Goal: Navigation & Orientation: Understand site structure

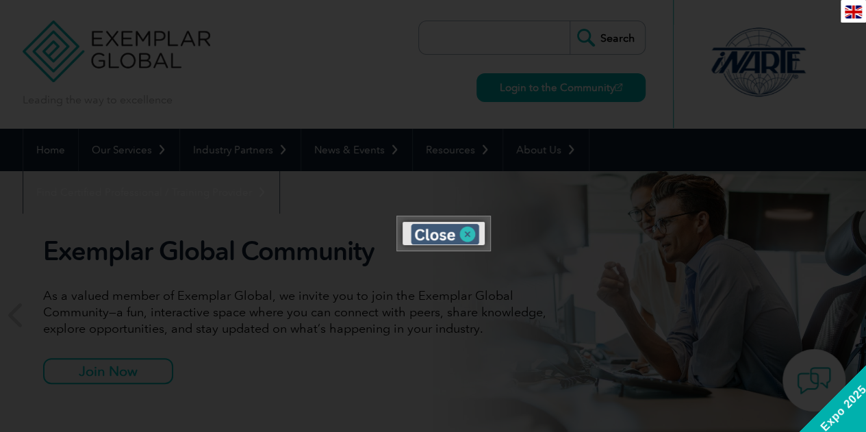
click at [469, 233] on img at bounding box center [445, 234] width 68 height 21
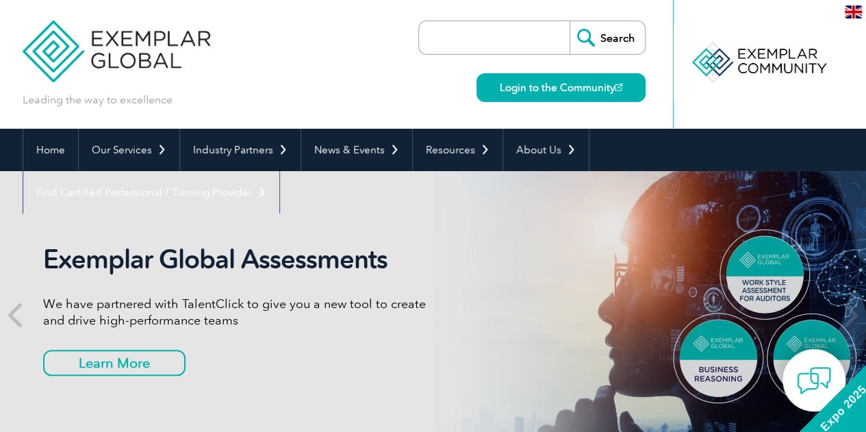
drag, startPoint x: 211, startPoint y: 70, endPoint x: 131, endPoint y: 67, distance: 80.8
click at [131, 67] on div "Leading the way to excellence Search" at bounding box center [433, 64] width 821 height 129
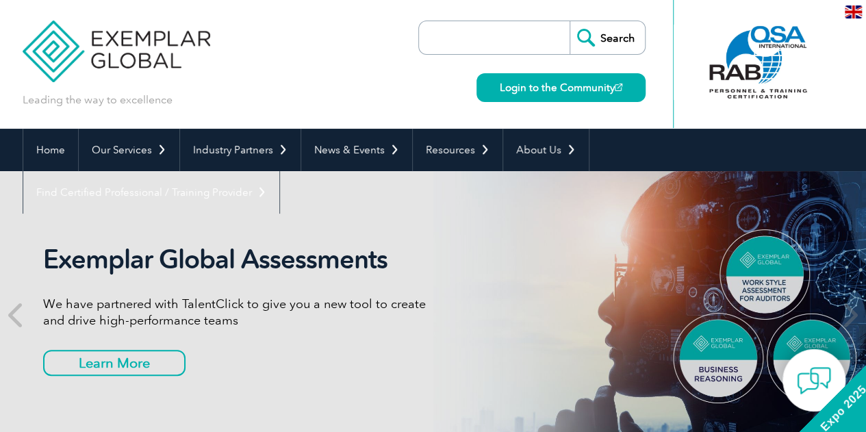
click at [332, 40] on div "Leading the way to excellence Search" at bounding box center [433, 64] width 821 height 129
drag, startPoint x: 261, startPoint y: 79, endPoint x: 171, endPoint y: 75, distance: 90.4
click at [171, 75] on div "Leading the way to excellence Search" at bounding box center [433, 64] width 821 height 129
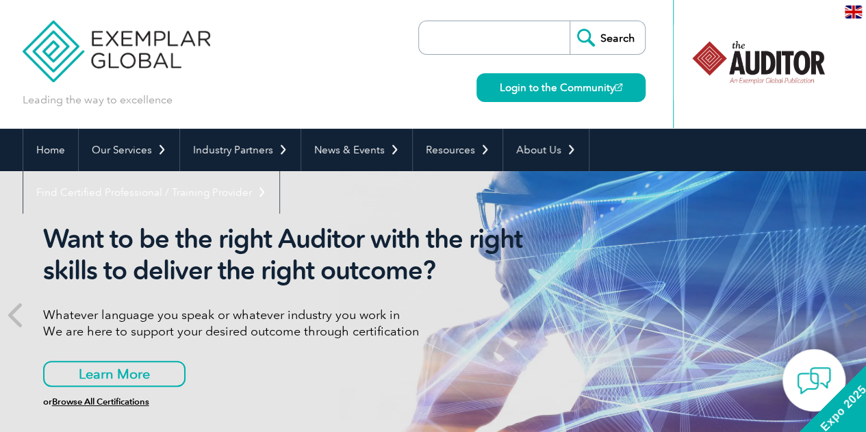
drag, startPoint x: 156, startPoint y: 49, endPoint x: 312, endPoint y: 1, distance: 163.2
click at [312, 1] on div "Leading the way to excellence Search" at bounding box center [433, 64] width 821 height 129
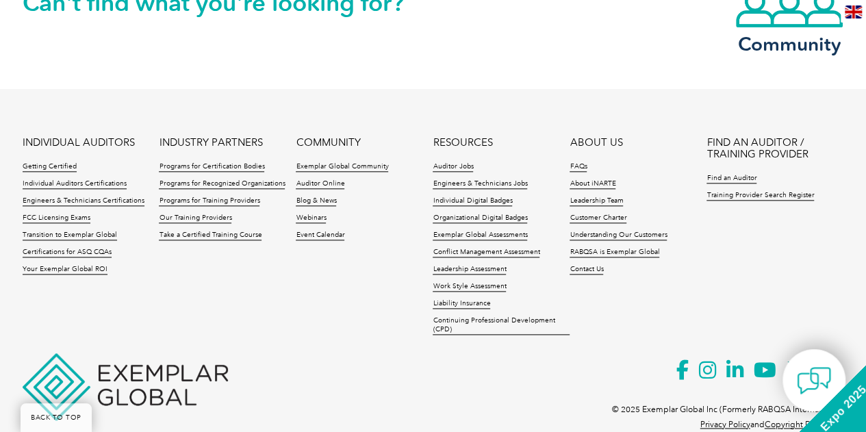
scroll to position [3314, 0]
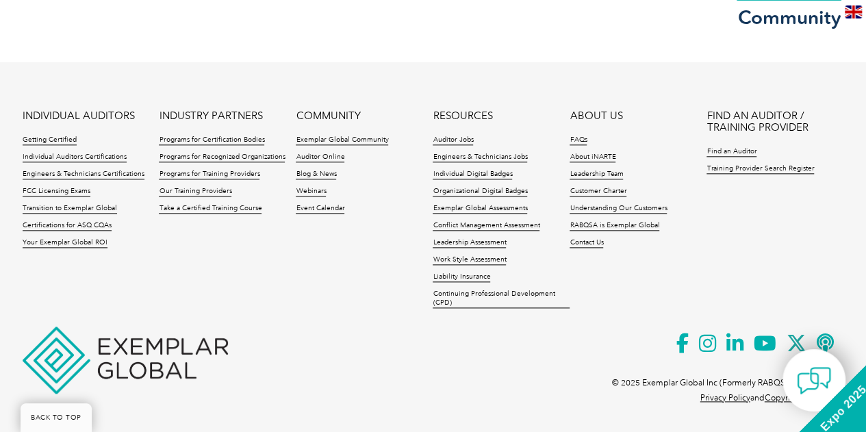
drag, startPoint x: 196, startPoint y: 373, endPoint x: 259, endPoint y: 350, distance: 67.8
click at [259, 350] on footer "INDIVIDUAL AUDITORS Getting Certified Individual Auditors Certifications Engine…" at bounding box center [433, 244] width 866 height 364
drag, startPoint x: 716, startPoint y: 378, endPoint x: 642, endPoint y: 380, distance: 73.9
click at [642, 380] on p "© 2025 Exemplar Global Inc (Formerly RABQSA International)." at bounding box center [728, 382] width 232 height 15
copy p "Exemplar Global Inc"
